Goal: Find specific page/section: Find specific page/section

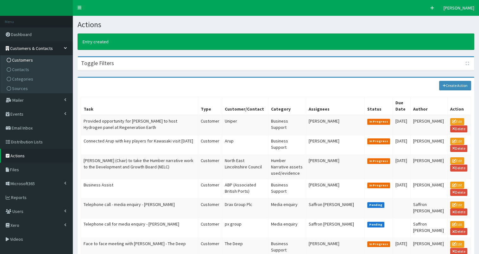
click at [27, 62] on span "Customers" at bounding box center [22, 60] width 21 height 6
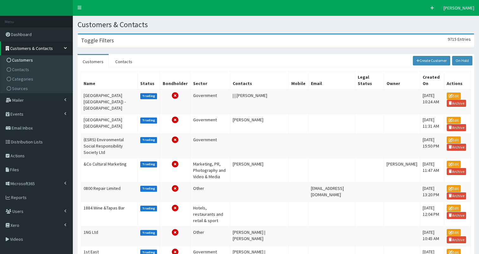
click at [115, 45] on div "Toggle Filters 9715 Entries" at bounding box center [276, 40] width 396 height 13
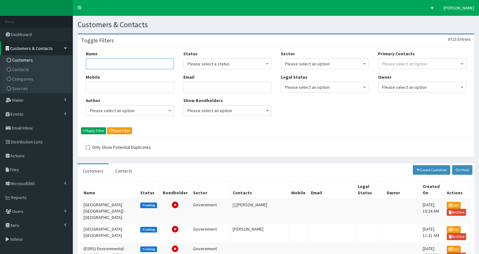
click at [99, 65] on input "Name" at bounding box center [130, 64] width 88 height 11
type input "phillips 66"
click at [96, 129] on button "Apply Filter" at bounding box center [93, 130] width 25 height 7
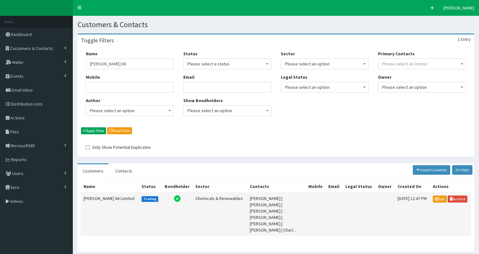
click at [98, 195] on td "[PERSON_NAME] 66 Limited" at bounding box center [110, 215] width 58 height 44
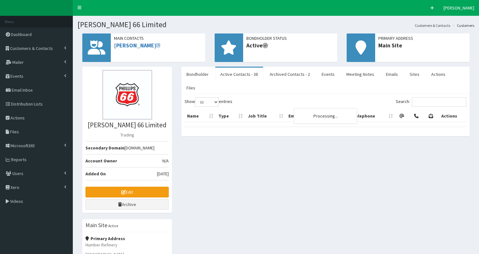
select select "50"
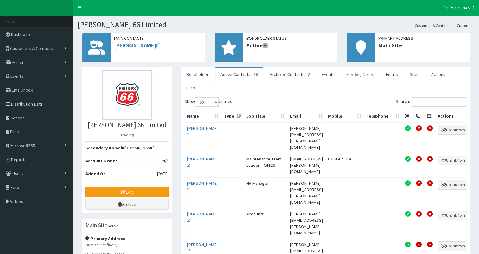
click at [359, 73] on link "Meeting Notes" at bounding box center [360, 74] width 38 height 13
